Goal: Task Accomplishment & Management: Use online tool/utility

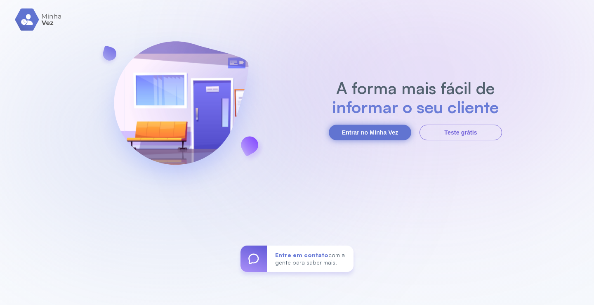
drag, startPoint x: 0, startPoint y: 0, endPoint x: 396, endPoint y: 136, distance: 418.9
click at [396, 136] on button "Entrar no Minha Vez" at bounding box center [370, 133] width 83 height 16
click at [381, 134] on button "Entrar no Minha Vez" at bounding box center [370, 133] width 83 height 16
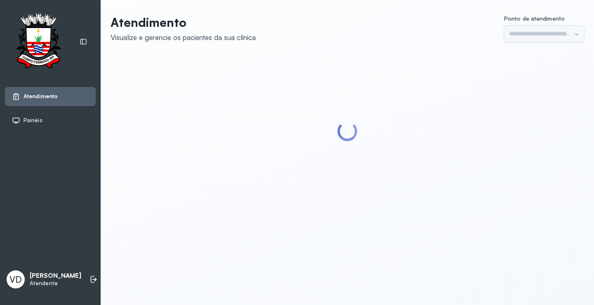
type input "*********"
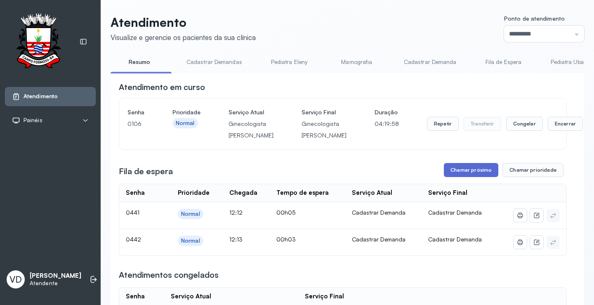
click at [469, 177] on button "Chamar próximo" at bounding box center [471, 170] width 54 height 14
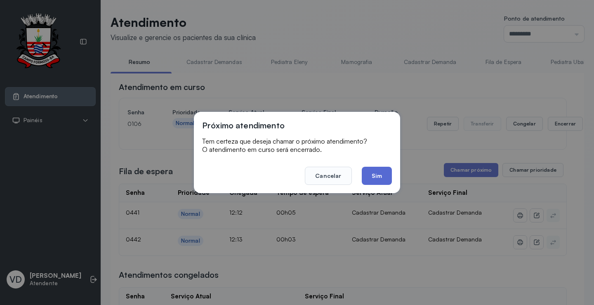
click at [378, 168] on button "Sim" at bounding box center [377, 176] width 30 height 18
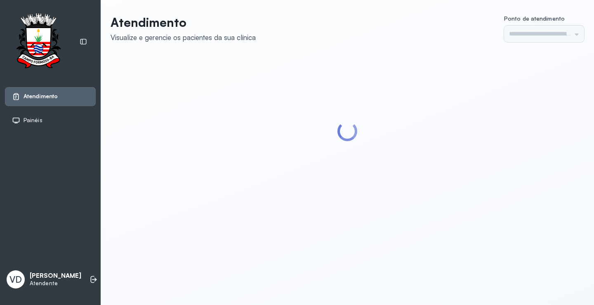
type input "*********"
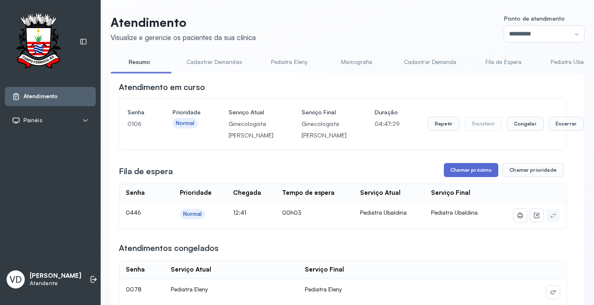
click at [463, 177] on button "Chamar próximo" at bounding box center [471, 170] width 54 height 14
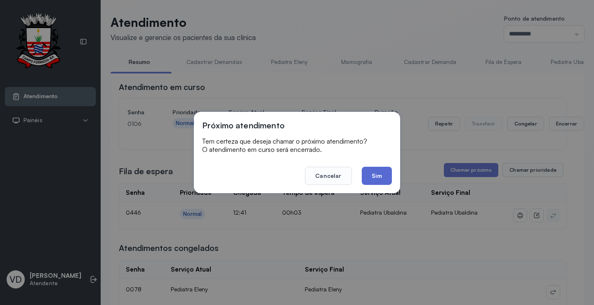
click at [369, 171] on button "Sim" at bounding box center [377, 176] width 30 height 18
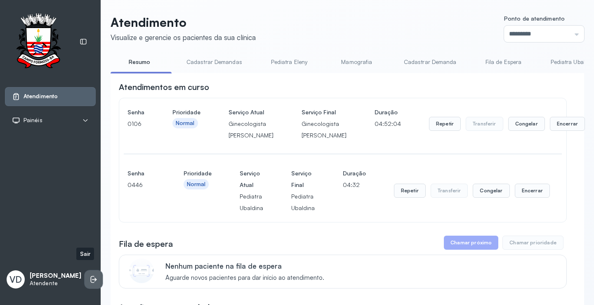
click at [85, 277] on li at bounding box center [94, 279] width 18 height 18
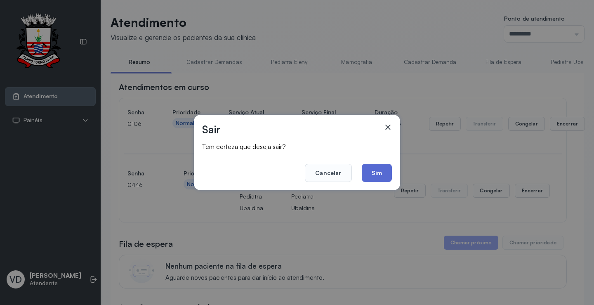
click at [380, 171] on button "Sim" at bounding box center [377, 173] width 30 height 18
